Goal: Transaction & Acquisition: Book appointment/travel/reservation

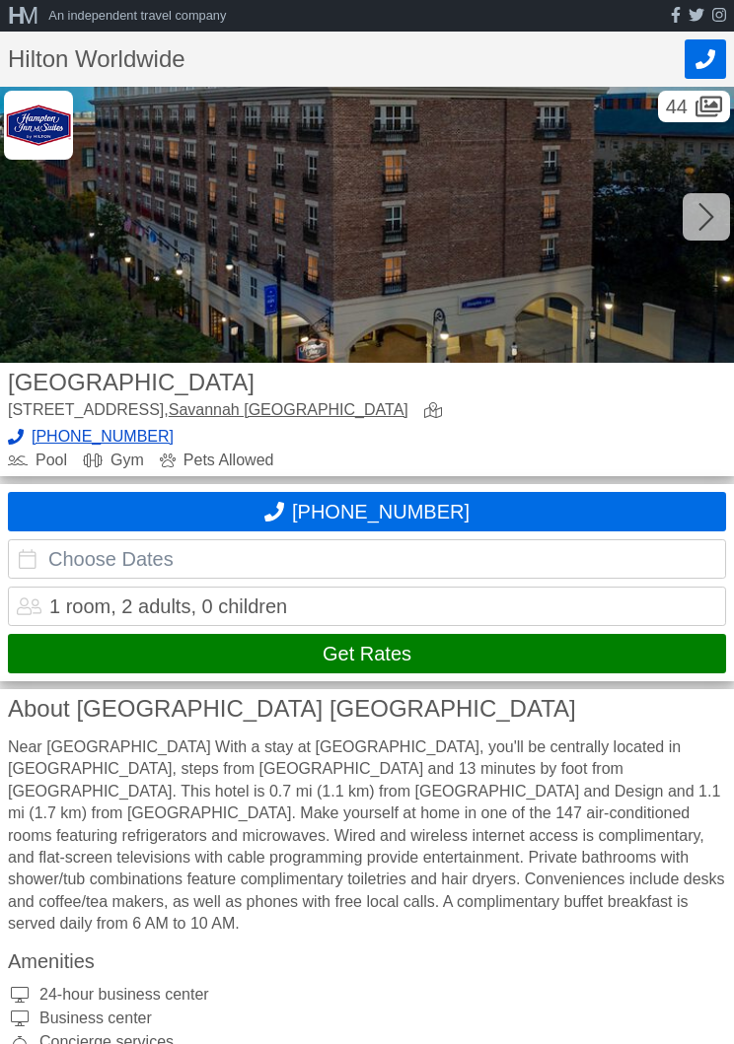
click at [35, 558] on input "text" at bounding box center [367, 558] width 718 height 39
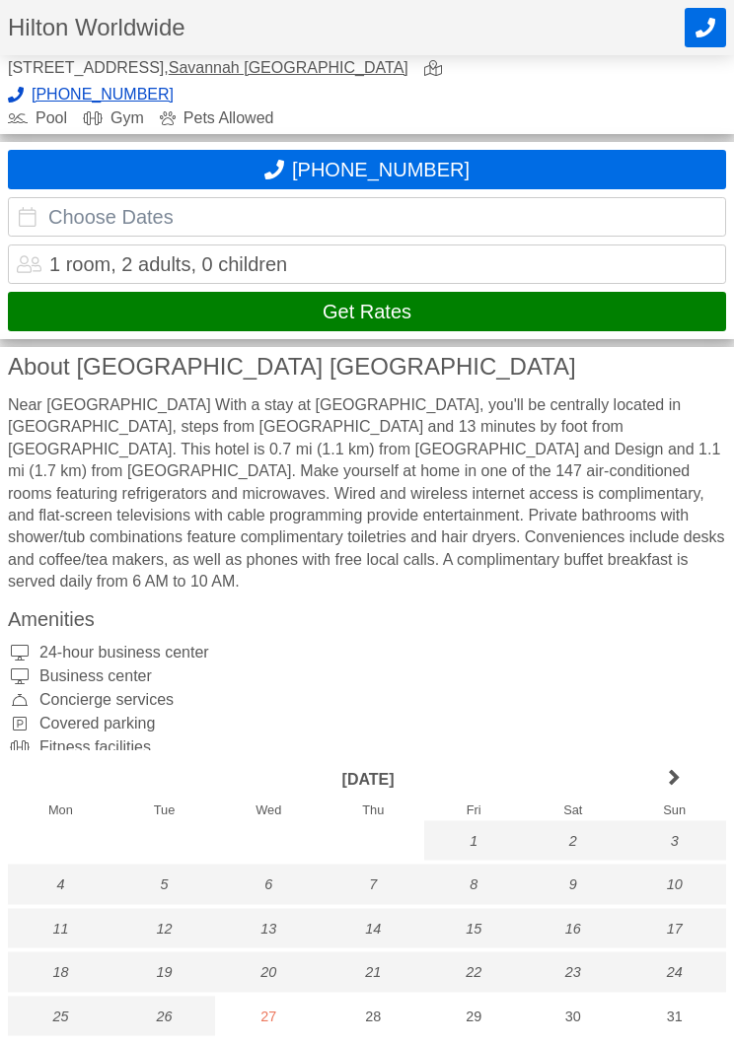
scroll to position [342, 0]
click at [680, 801] on link "next month" at bounding box center [674, 779] width 104 height 42
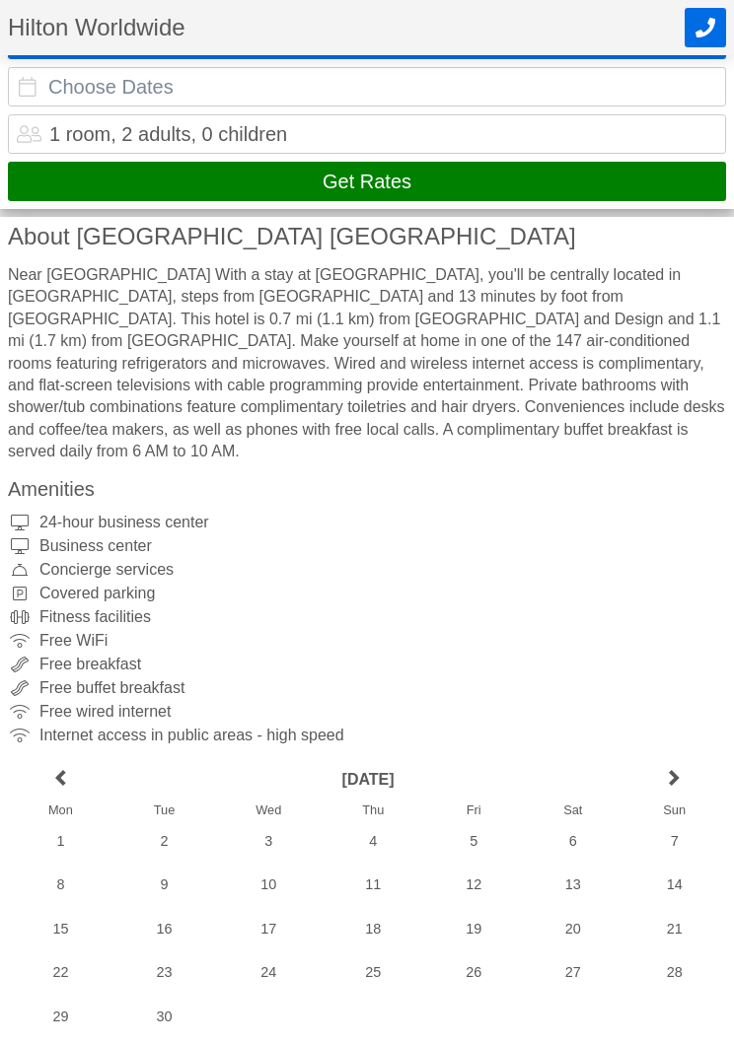
scroll to position [475, 0]
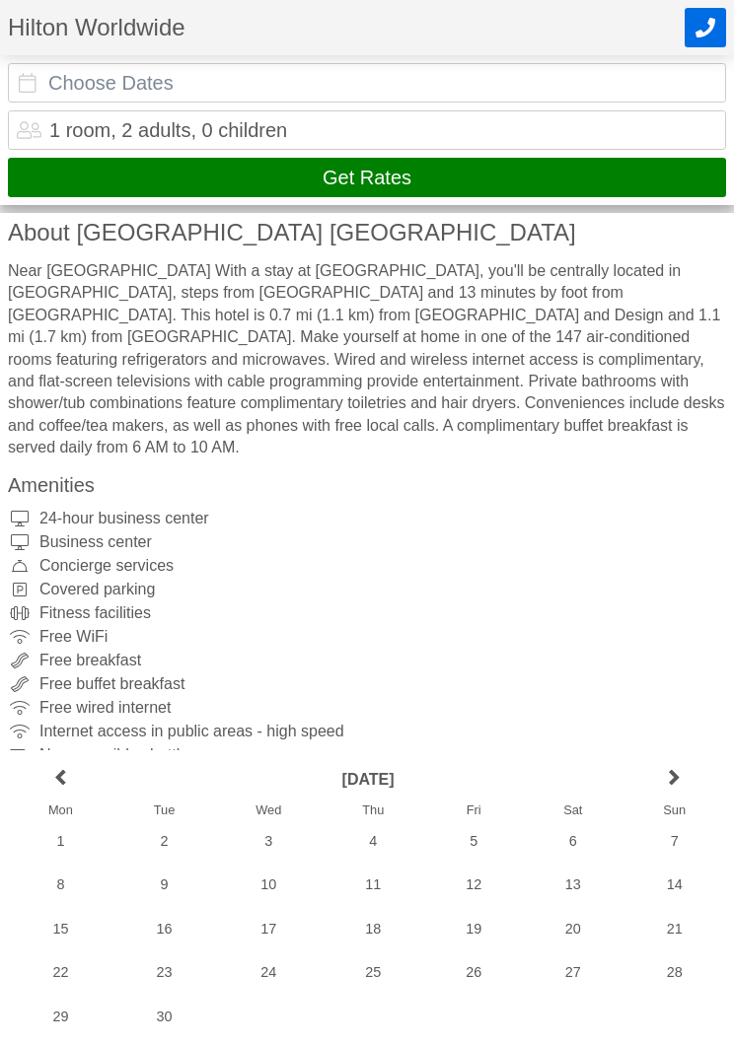
click at [672, 801] on link "next month" at bounding box center [674, 779] width 104 height 42
click at [377, 860] on div "2" at bounding box center [372, 840] width 103 height 39
click at [65, 904] on div "6" at bounding box center [60, 884] width 105 height 39
type input "[DATE] - [DATE]"
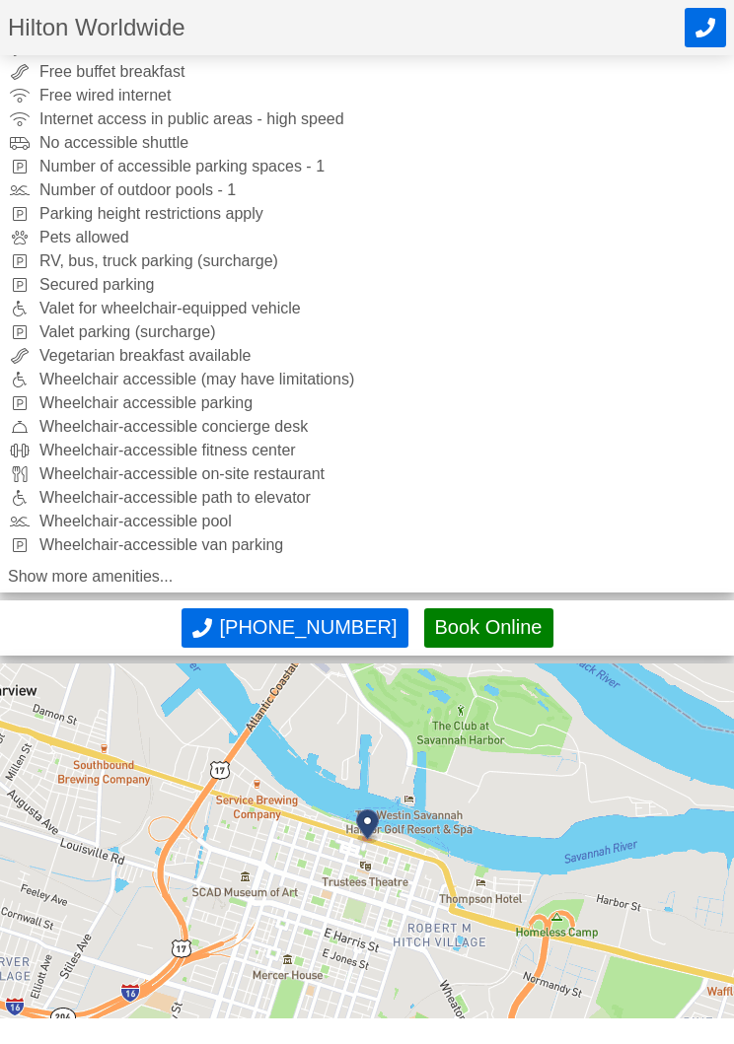
click at [502, 609] on button "Book Online" at bounding box center [488, 627] width 129 height 39
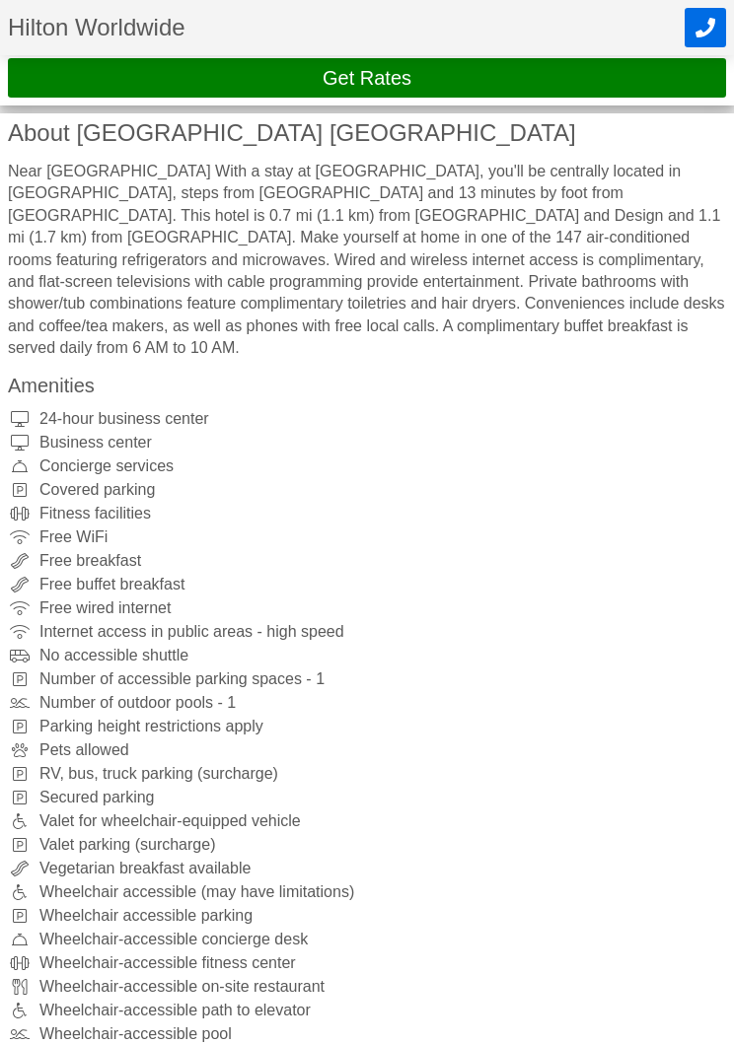
scroll to position [452, 0]
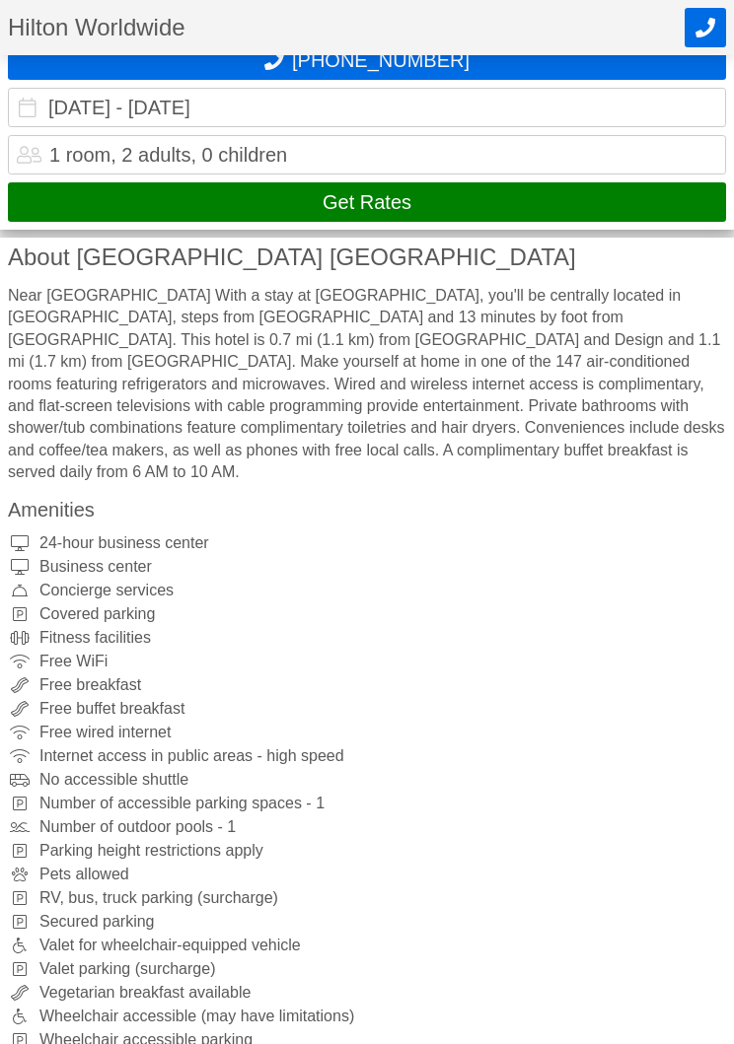
click at [625, 209] on button "Get Rates" at bounding box center [367, 201] width 718 height 39
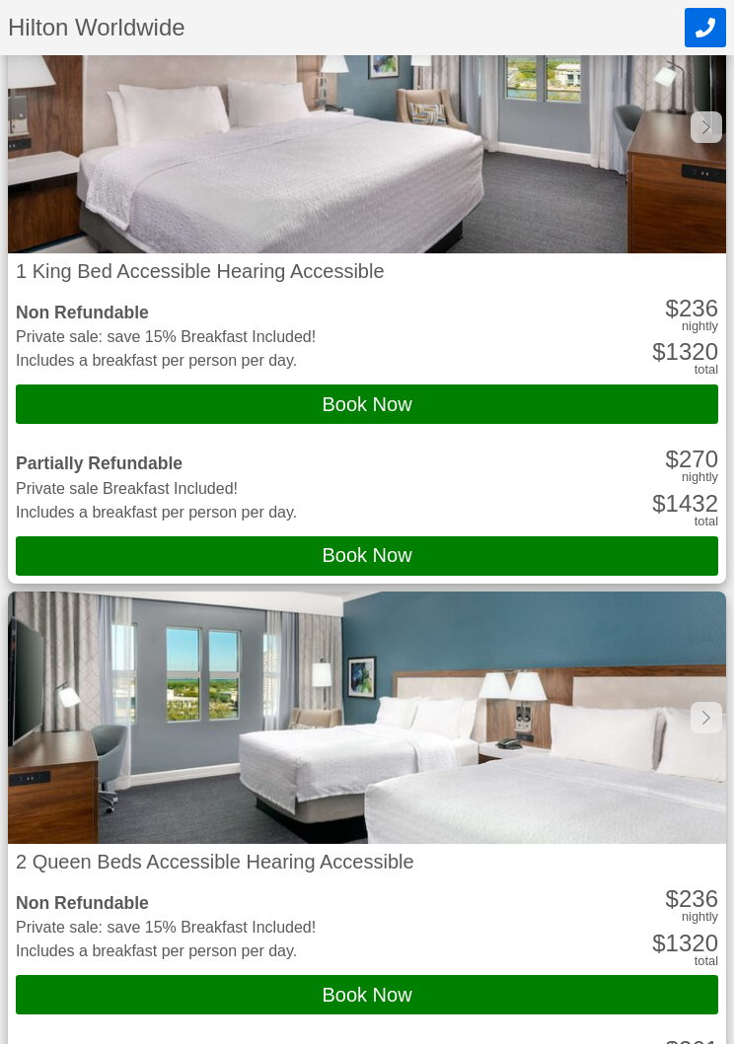
scroll to position [4088, 0]
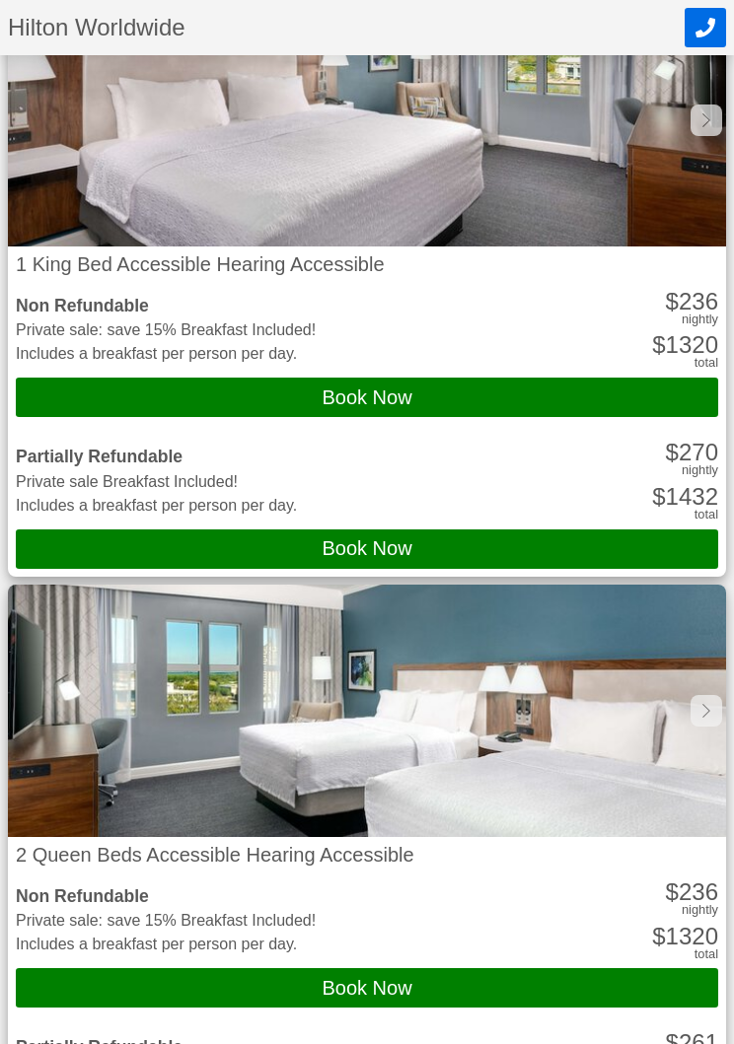
click at [698, 696] on div at bounding box center [706, 712] width 32 height 32
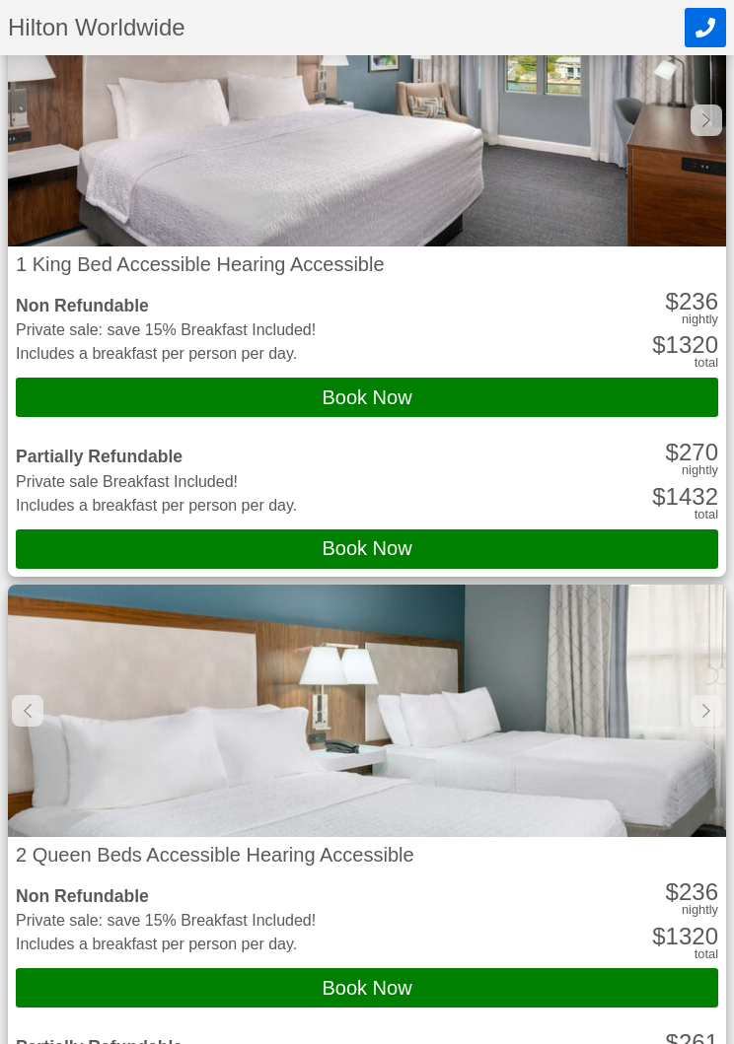
scroll to position [4089, 0]
click at [685, 708] on img at bounding box center [367, 711] width 718 height 252
click at [694, 697] on div at bounding box center [706, 711] width 32 height 32
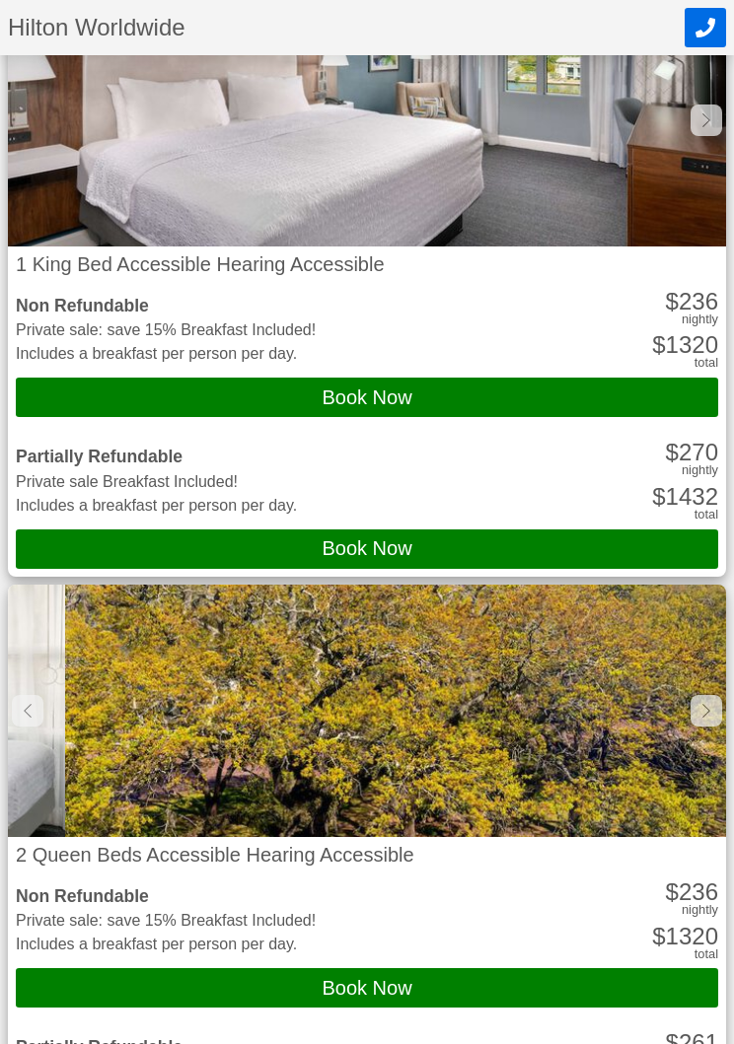
scroll to position [0, 1435]
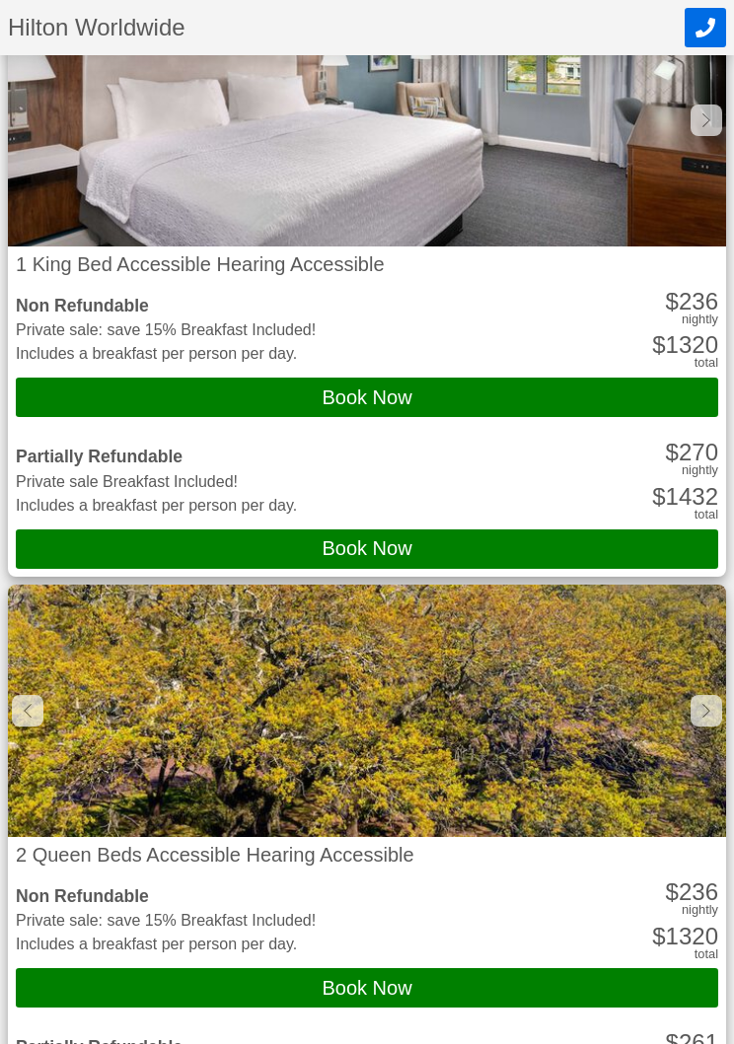
click at [678, 702] on img at bounding box center [367, 711] width 718 height 252
click at [688, 688] on img at bounding box center [367, 711] width 718 height 252
click at [687, 708] on img at bounding box center [367, 711] width 718 height 252
click at [686, 704] on img at bounding box center [367, 711] width 718 height 252
click at [693, 704] on img at bounding box center [367, 711] width 718 height 252
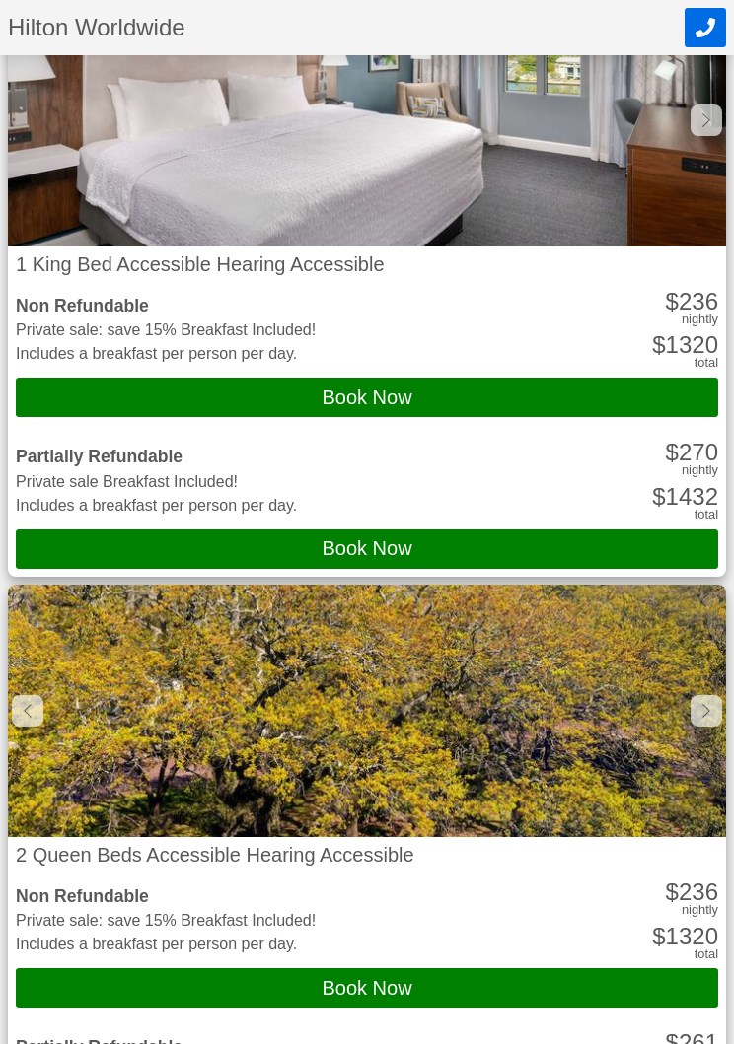
click at [439, 968] on button "Book Now" at bounding box center [367, 987] width 702 height 39
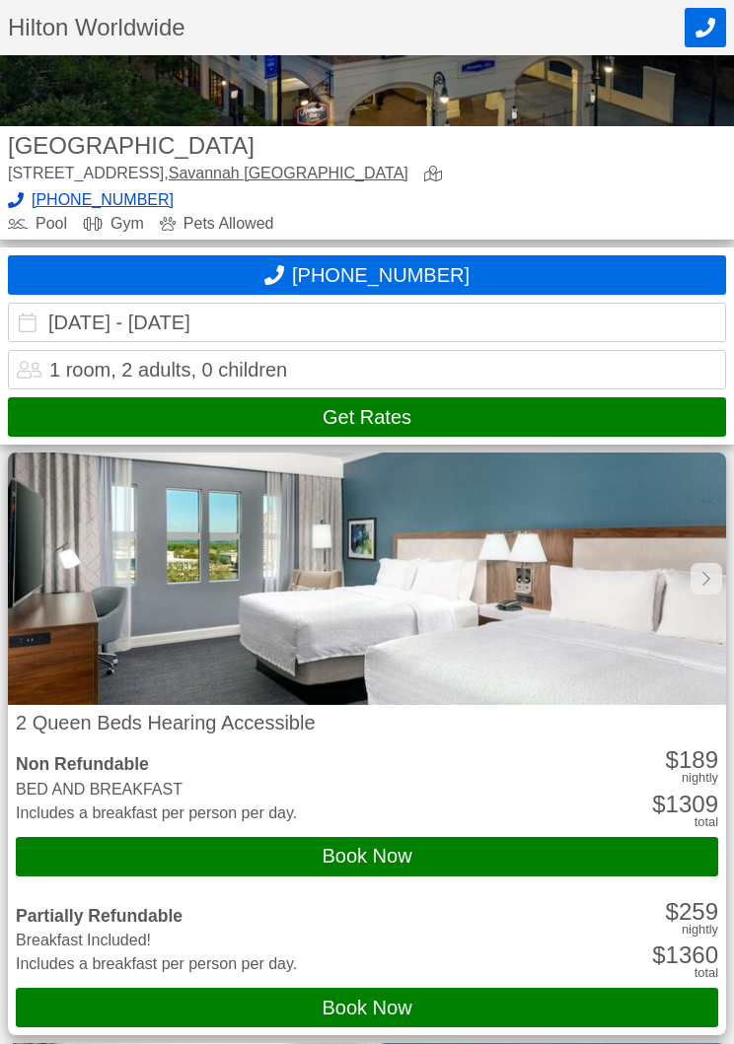
scroll to position [236, 0]
